Goal: Task Accomplishment & Management: Manage account settings

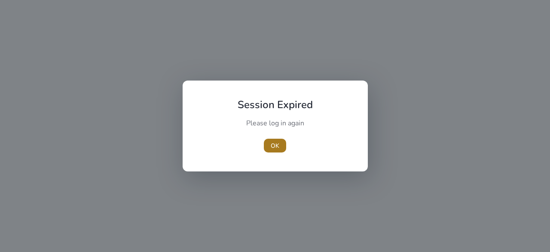
click at [273, 143] on span "OK" at bounding box center [275, 145] width 9 height 9
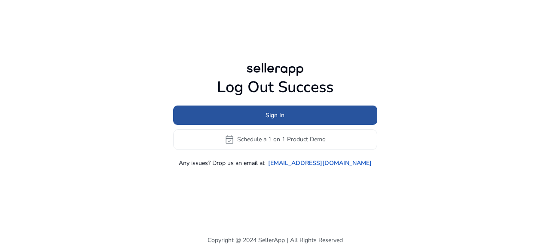
click at [279, 116] on span "Sign In" at bounding box center [275, 114] width 19 height 9
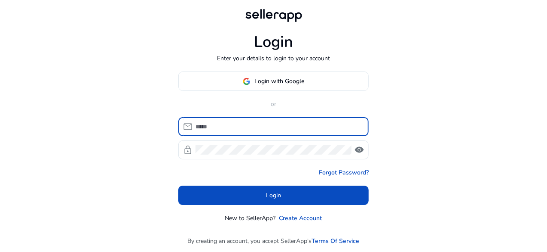
type input "**********"
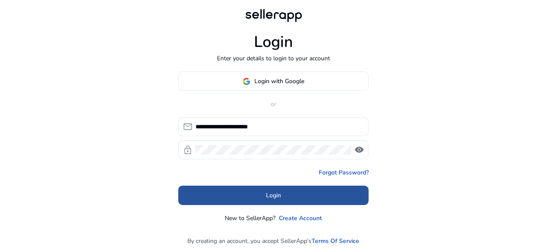
click at [296, 194] on span at bounding box center [273, 195] width 190 height 21
